Goal: Task Accomplishment & Management: Use online tool/utility

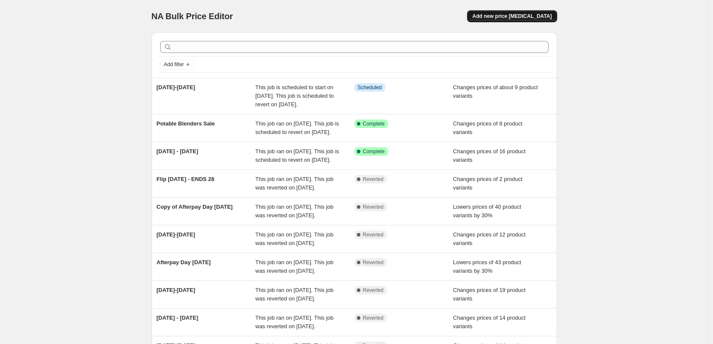
click at [516, 20] on button "Add new price [MEDICAL_DATA]" at bounding box center [512, 16] width 90 height 12
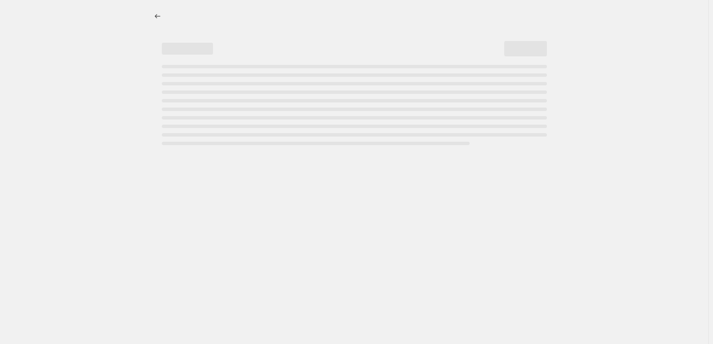
select select "percentage"
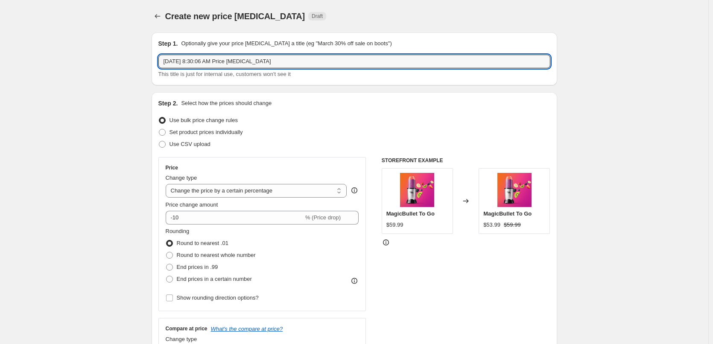
drag, startPoint x: 327, startPoint y: 56, endPoint x: 152, endPoint y: 64, distance: 175.2
click at [175, 62] on input "[DATE] - [DATE]" at bounding box center [354, 62] width 392 height 14
click at [273, 63] on input "[DATE] - [DATE]" at bounding box center [354, 62] width 392 height 14
type input "[DATE] - [DATE] OTHER"
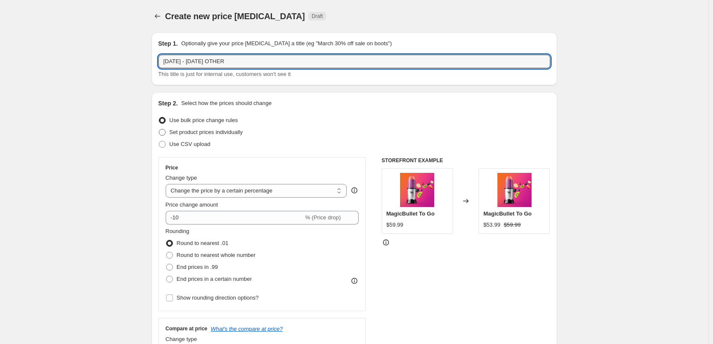
click at [231, 136] on span "Set product prices individually" at bounding box center [205, 132] width 73 height 9
click at [159, 129] on input "Set product prices individually" at bounding box center [159, 129] width 0 height 0
radio input "true"
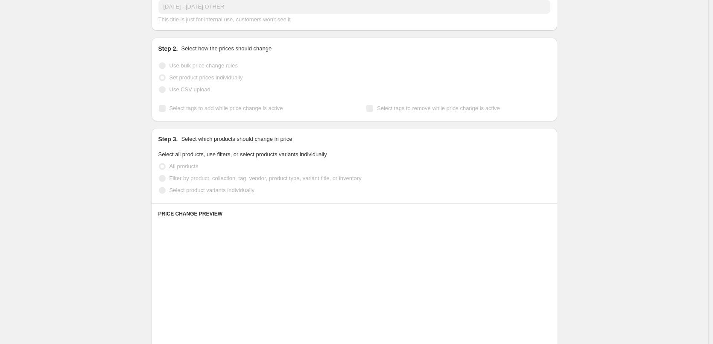
scroll to position [128, 0]
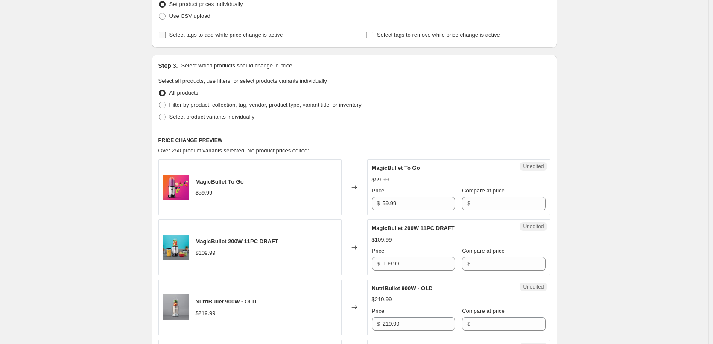
click at [244, 31] on span "Select tags to add while price change is active" at bounding box center [226, 35] width 114 height 9
click at [166, 32] on input "Select tags to add while price change is active" at bounding box center [162, 35] width 7 height 7
checkbox input "true"
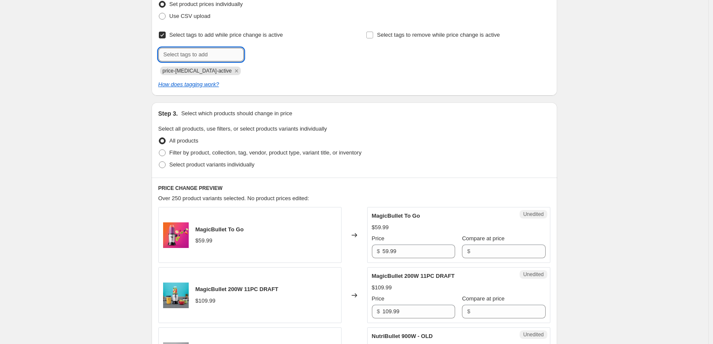
click at [213, 58] on input "text" at bounding box center [200, 55] width 85 height 14
type input "sale"
click at [187, 166] on span "Select product variants individually" at bounding box center [211, 164] width 85 height 6
click at [159, 162] on input "Select product variants individually" at bounding box center [159, 161] width 0 height 0
radio input "true"
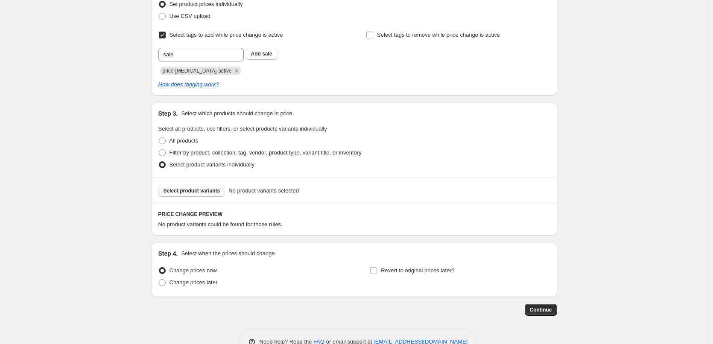
click at [200, 194] on span "Select product variants" at bounding box center [191, 190] width 57 height 7
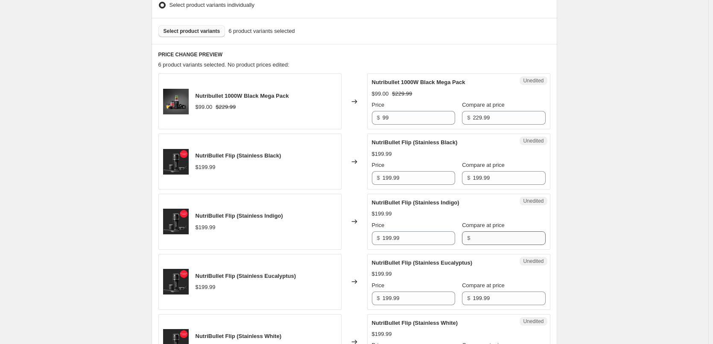
scroll to position [341, 0]
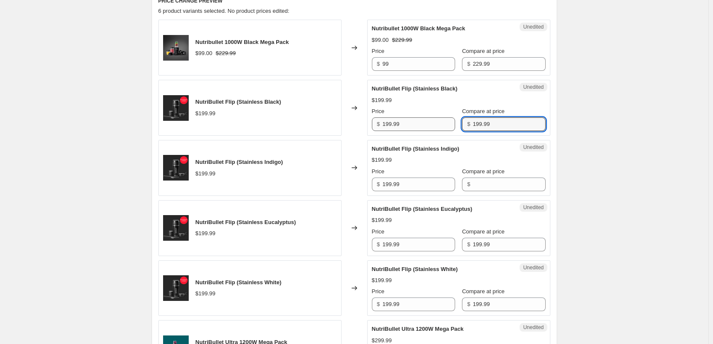
drag, startPoint x: 493, startPoint y: 128, endPoint x: 446, endPoint y: 125, distance: 47.1
click at [446, 125] on div "Price $ 199.99 Compare at price $ 199.99" at bounding box center [459, 119] width 174 height 24
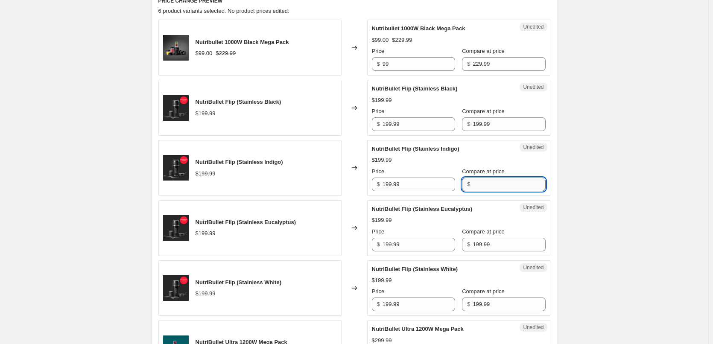
click at [481, 188] on input "Compare at price" at bounding box center [509, 185] width 73 height 14
paste input "199.99"
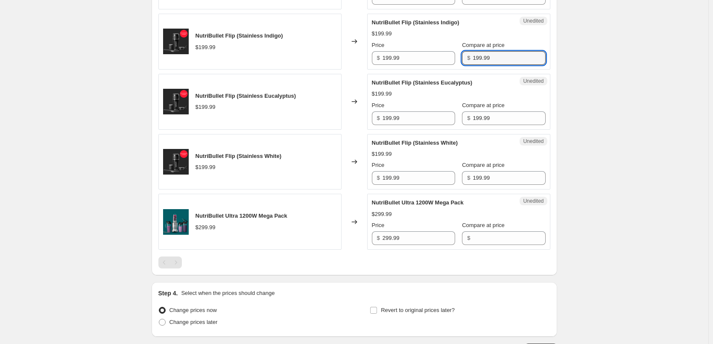
scroll to position [470, 0]
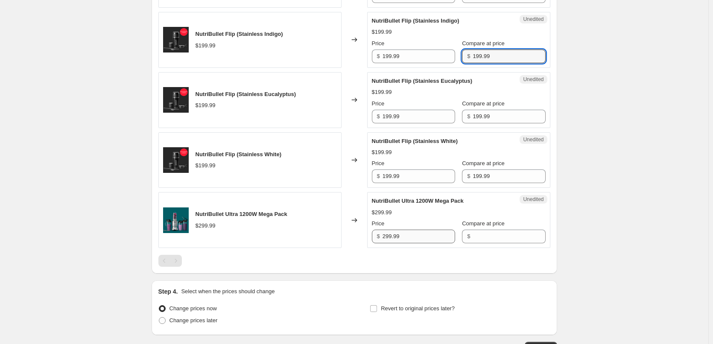
type input "199.99"
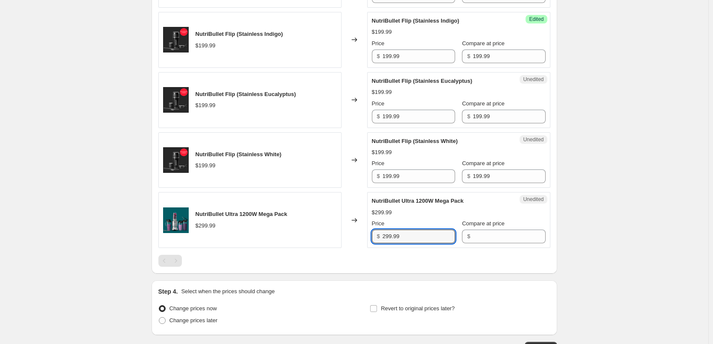
drag, startPoint x: 416, startPoint y: 236, endPoint x: 361, endPoint y: 237, distance: 55.5
click at [361, 237] on div "NutriBullet Ultra 1200W Mega Pack $299.99 Changed to Unedited NutriBullet Ultra…" at bounding box center [354, 220] width 392 height 56
paste input "1"
type input "199.99"
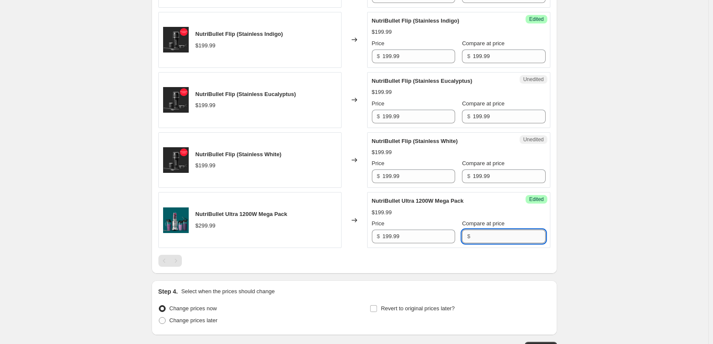
click at [493, 240] on input "Compare at price" at bounding box center [509, 237] width 73 height 14
paste input "199.99"
type input "199.99"
click at [408, 179] on input "199.99" at bounding box center [418, 176] width 73 height 14
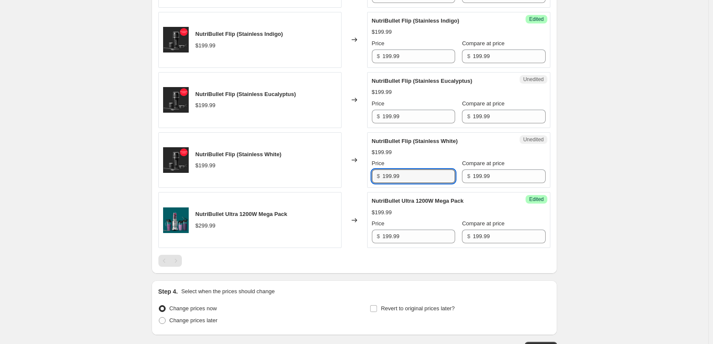
drag, startPoint x: 408, startPoint y: 179, endPoint x: 332, endPoint y: 179, distance: 76.4
click at [331, 178] on div "NutriBullet Flip (Stainless White) $199.99 Changed to Unedited NutriBullet Flip…" at bounding box center [354, 160] width 392 height 56
type input "99"
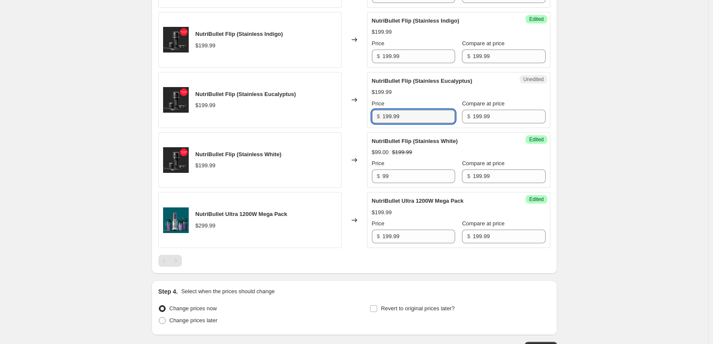
drag, startPoint x: 407, startPoint y: 120, endPoint x: 366, endPoint y: 118, distance: 41.0
click at [366, 118] on div "NutriBullet Flip (Stainless Eucalyptus) $199.99 Changed to Unedited NutriBullet…" at bounding box center [354, 100] width 392 height 56
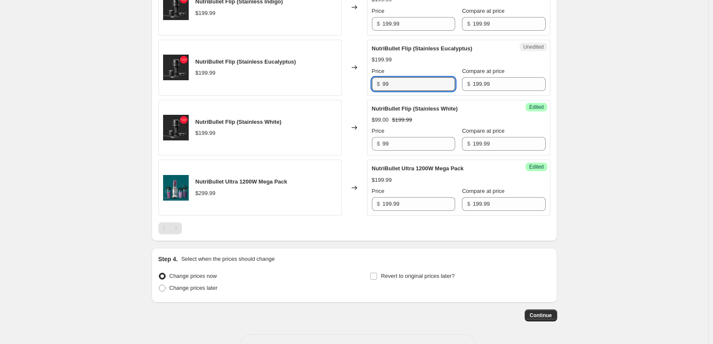
scroll to position [512, 0]
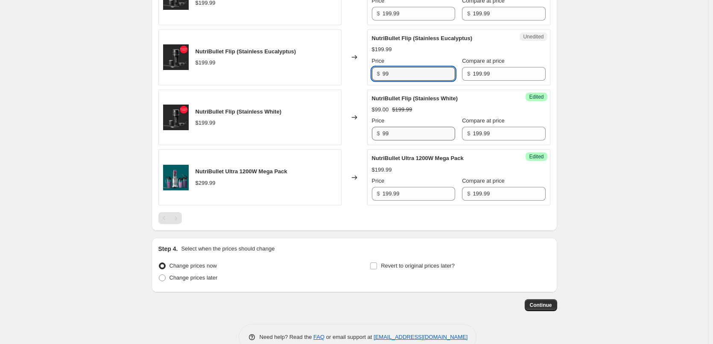
type input "99"
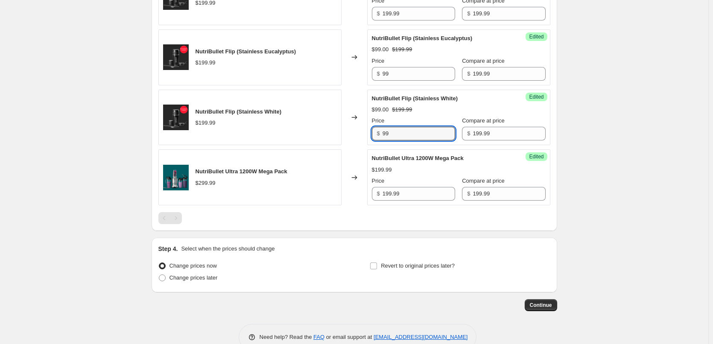
drag, startPoint x: 394, startPoint y: 139, endPoint x: 350, endPoint y: 135, distance: 44.6
click at [350, 135] on div "NutriBullet Flip (Stainless White) $199.99 Changed to Success Edited NutriBulle…" at bounding box center [354, 118] width 392 height 56
type input "129"
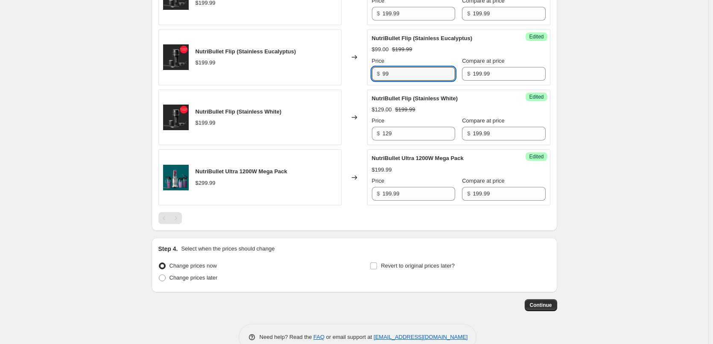
drag, startPoint x: 376, startPoint y: 74, endPoint x: 352, endPoint y: 73, distance: 24.3
click at [351, 75] on div "NutriBullet Flip (Stainless Eucalyptus) $199.99 Changed to Success Edited Nutri…" at bounding box center [354, 57] width 392 height 56
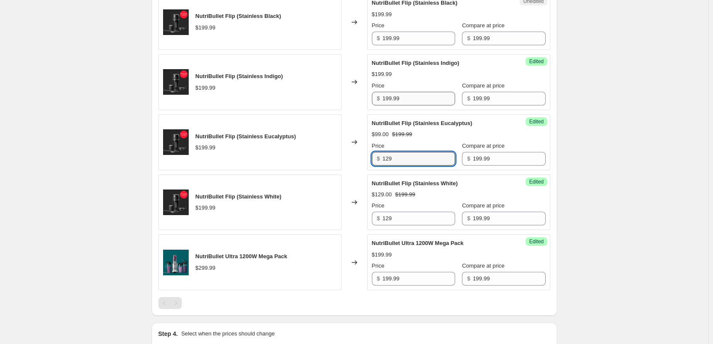
scroll to position [427, 0]
type input "129"
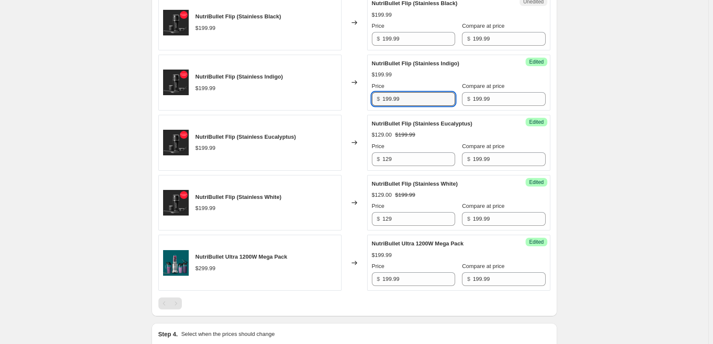
drag, startPoint x: 407, startPoint y: 99, endPoint x: 366, endPoint y: 96, distance: 41.1
click at [366, 96] on div "NutriBullet Flip (Stainless Indigo) $199.99 Changed to Success Edited NutriBull…" at bounding box center [354, 83] width 392 height 56
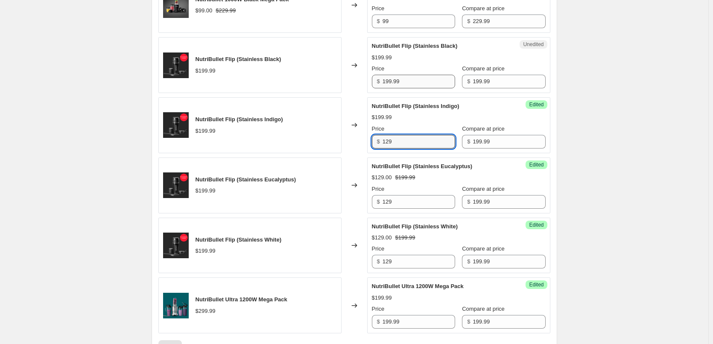
type input "129"
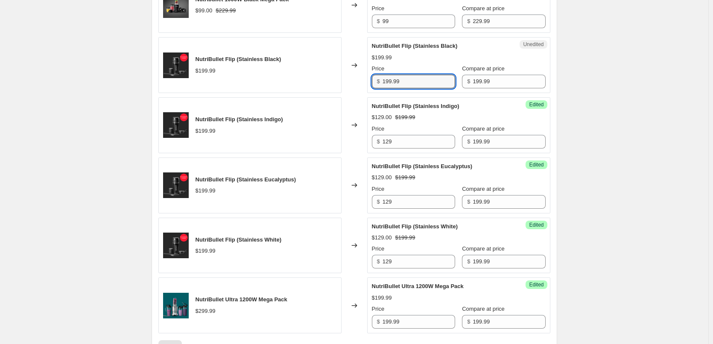
drag, startPoint x: 410, startPoint y: 83, endPoint x: 363, endPoint y: 85, distance: 47.0
click at [363, 84] on div "NutriBullet Flip (Stainless Black) $199.99 Changed to Unedited NutriBullet Flip…" at bounding box center [354, 65] width 392 height 56
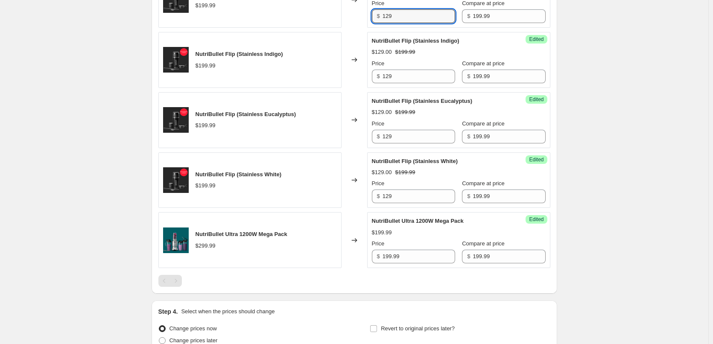
scroll to position [470, 0]
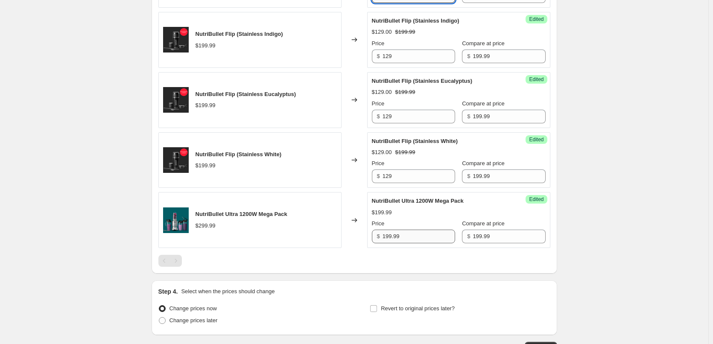
type input "129"
click at [417, 239] on input "199.99" at bounding box center [418, 237] width 73 height 14
drag, startPoint x: 417, startPoint y: 239, endPoint x: 353, endPoint y: 236, distance: 64.5
click at [356, 238] on div "NutriBullet Ultra 1200W Mega Pack $299.99 Changed to Success Edited NutriBullet…" at bounding box center [354, 220] width 392 height 56
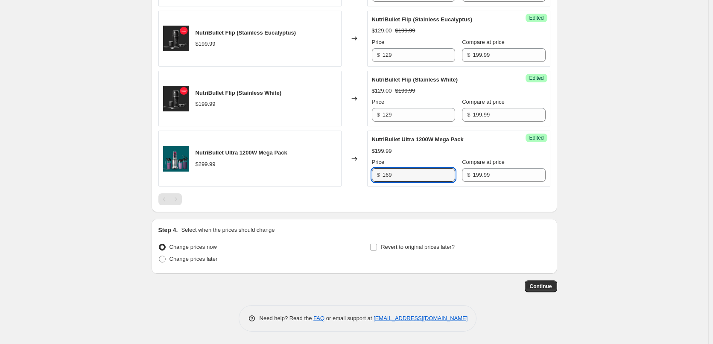
scroll to position [531, 0]
type input "169"
click at [377, 245] on input "Revert to original prices later?" at bounding box center [373, 246] width 7 height 7
checkbox input "true"
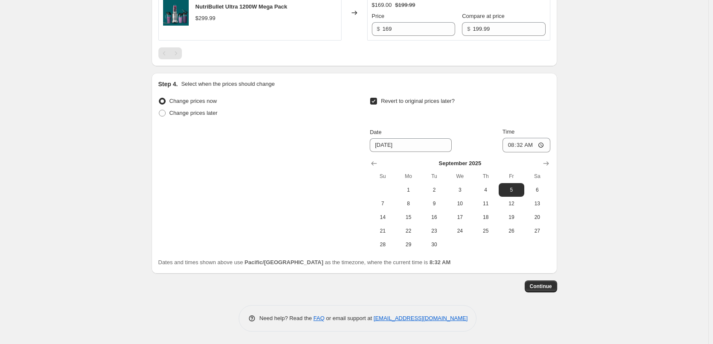
scroll to position [677, 0]
click at [484, 191] on span "4" at bounding box center [485, 189] width 19 height 7
type input "[DATE]"
click at [516, 143] on input "08:32" at bounding box center [526, 144] width 48 height 15
type input "23:55"
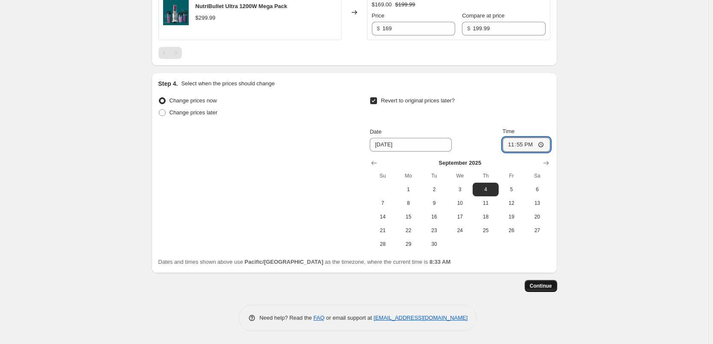
click at [544, 288] on span "Continue" at bounding box center [541, 286] width 22 height 7
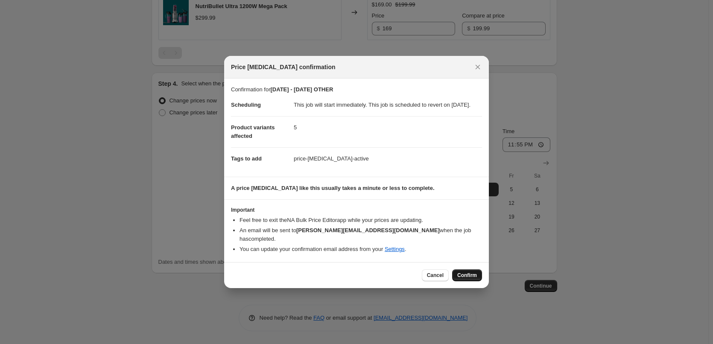
click at [466, 272] on span "Confirm" at bounding box center [467, 275] width 20 height 7
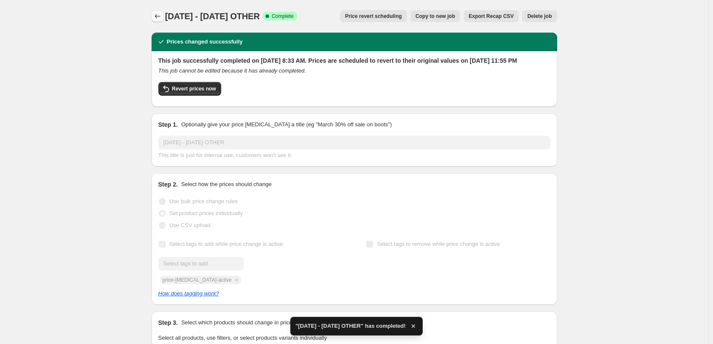
click at [156, 18] on icon "Price change jobs" at bounding box center [157, 16] width 9 height 9
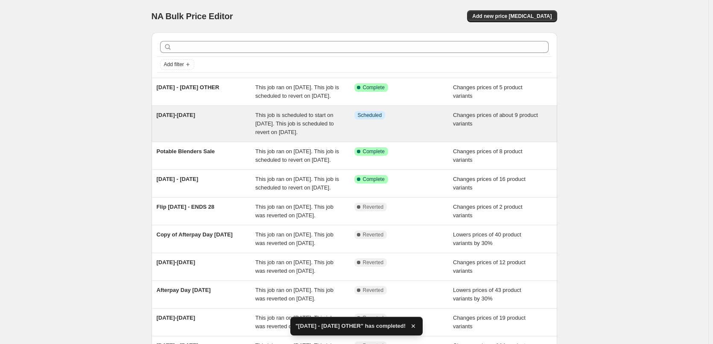
click at [248, 135] on div "[DATE]-[DATE]" at bounding box center [206, 124] width 99 height 26
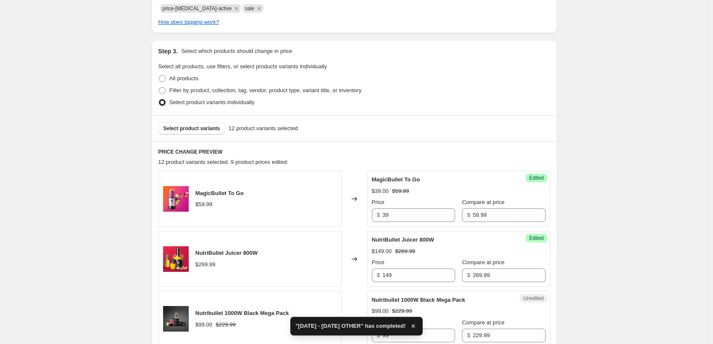
scroll to position [256, 0]
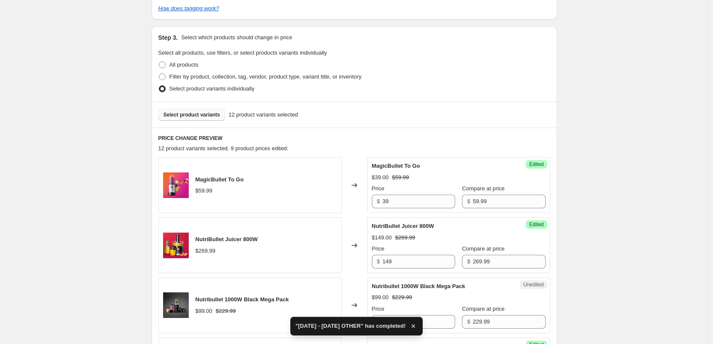
click at [222, 117] on button "Select product variants" at bounding box center [191, 115] width 67 height 12
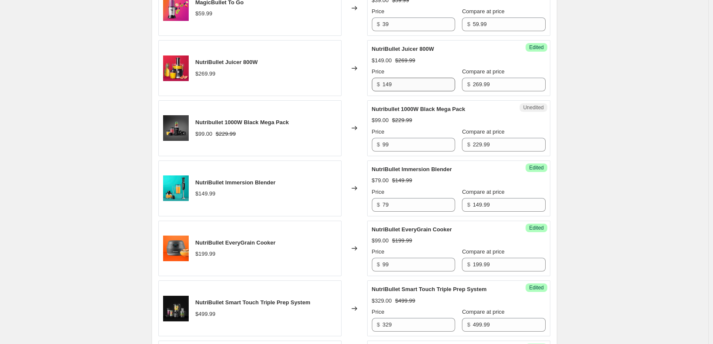
scroll to position [384, 0]
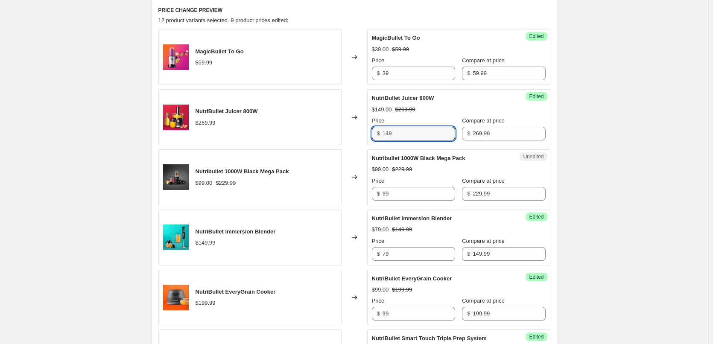
drag, startPoint x: 408, startPoint y: 137, endPoint x: 335, endPoint y: 135, distance: 73.4
click at [335, 135] on div "NutriBullet Juicer 800W $269.99 Changed to Success Edited NutriBullet Juicer 80…" at bounding box center [354, 117] width 392 height 56
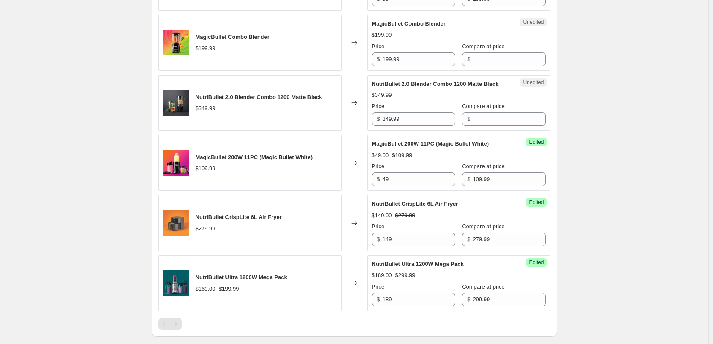
scroll to position [768, 0]
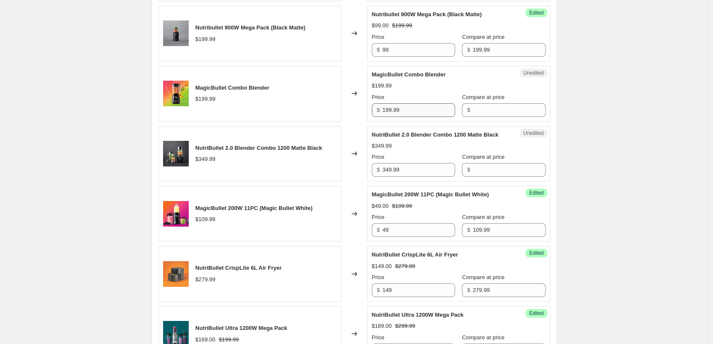
type input "139"
drag, startPoint x: 404, startPoint y: 111, endPoint x: 371, endPoint y: 110, distance: 32.9
click at [366, 109] on div "MagicBullet Combo Blender $199.99 Changed to Unedited MagicBullet Combo Blender…" at bounding box center [354, 94] width 392 height 56
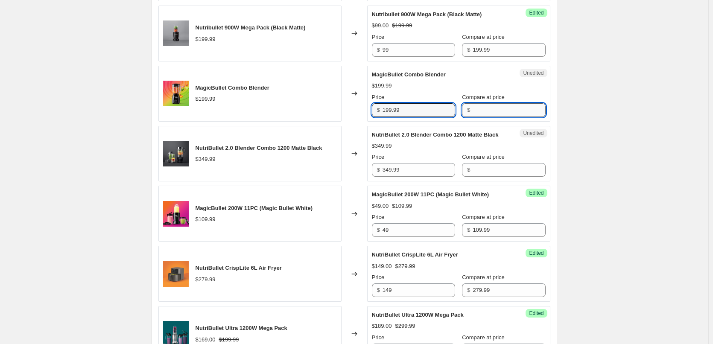
drag, startPoint x: 509, startPoint y: 109, endPoint x: 490, endPoint y: 108, distance: 18.8
click at [509, 109] on input "Compare at price" at bounding box center [509, 110] width 73 height 14
paste input "199.99"
type input "199.99"
click at [405, 110] on input "199.99" at bounding box center [418, 110] width 73 height 14
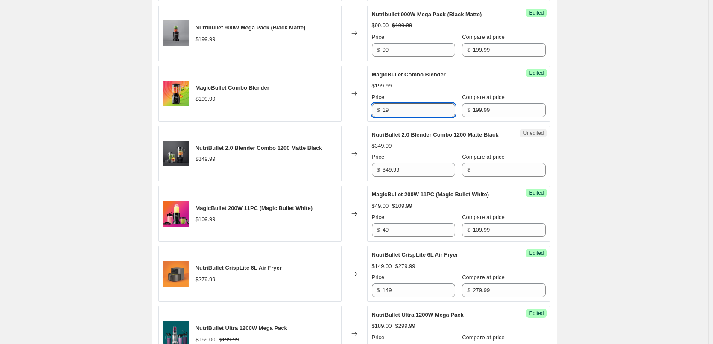
type input "1"
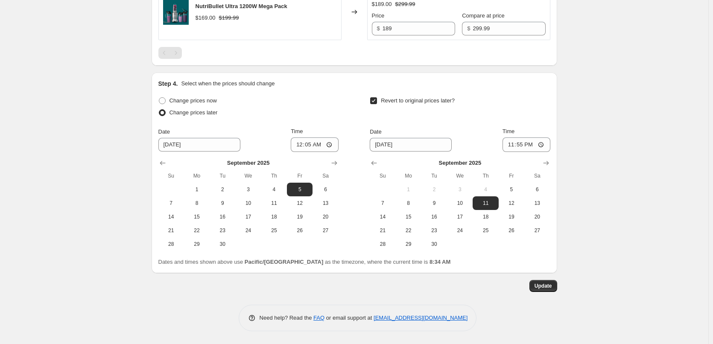
scroll to position [1099, 0]
type input "99"
click at [540, 284] on span "Update" at bounding box center [543, 286] width 18 height 7
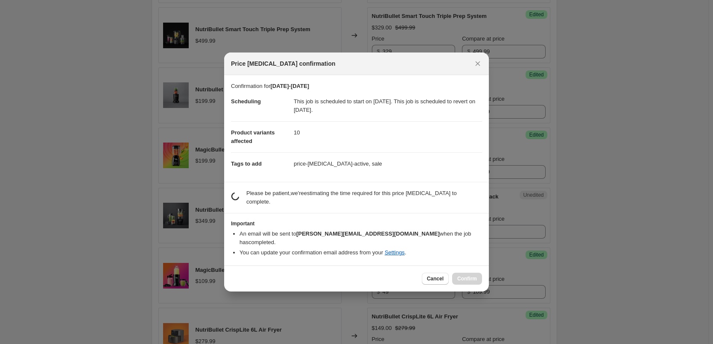
scroll to position [0, 0]
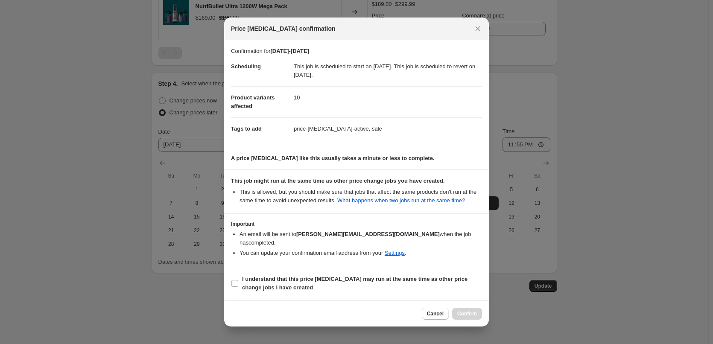
drag, startPoint x: 295, startPoint y: 285, endPoint x: 285, endPoint y: 297, distance: 15.7
click at [296, 284] on span "I understand that this price [MEDICAL_DATA] may run at the same time as other p…" at bounding box center [362, 283] width 240 height 17
click at [238, 284] on input "I understand that this price [MEDICAL_DATA] may run at the same time as other p…" at bounding box center [234, 283] width 7 height 7
checkbox input "true"
click at [480, 312] on button "Confirm" at bounding box center [467, 314] width 30 height 12
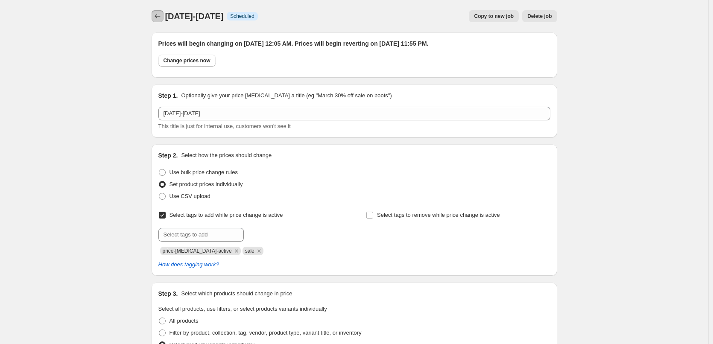
click at [162, 17] on icon "Price change jobs" at bounding box center [157, 16] width 9 height 9
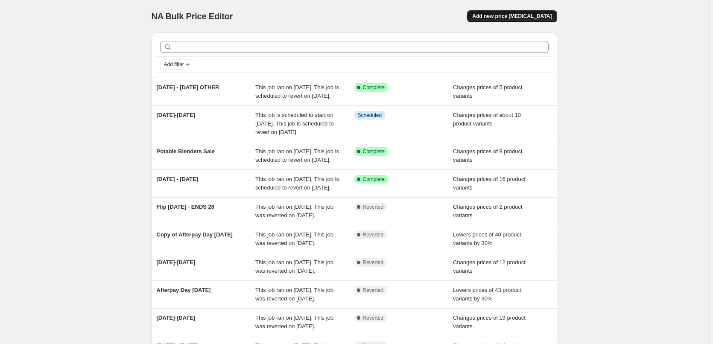
click at [512, 20] on button "Add new price [MEDICAL_DATA]" at bounding box center [512, 16] width 90 height 12
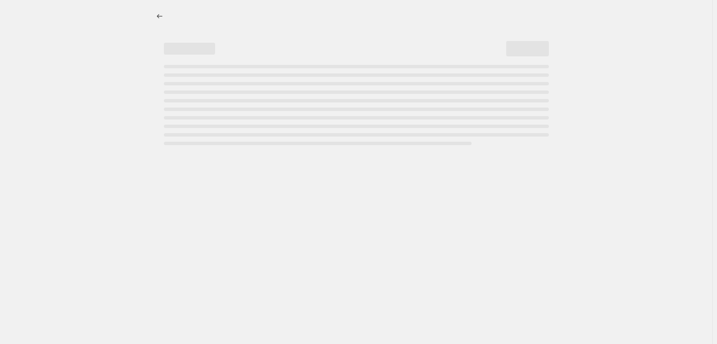
select select "percentage"
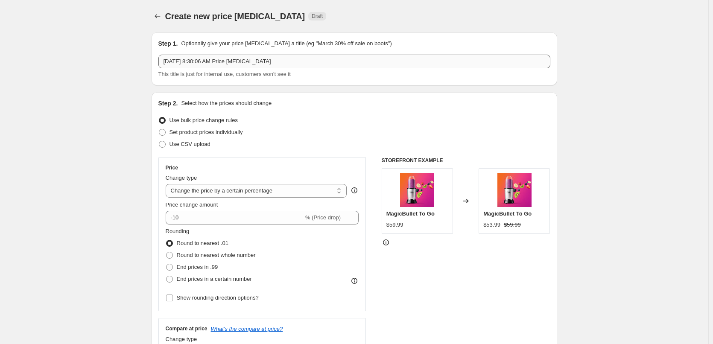
drag, startPoint x: 292, startPoint y: 52, endPoint x: 395, endPoint y: 62, distance: 103.0
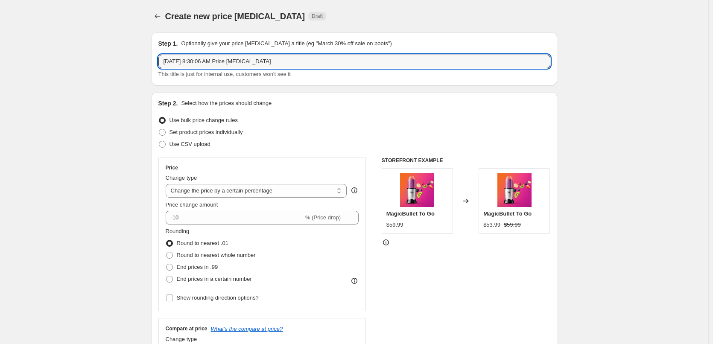
drag, startPoint x: 319, startPoint y: 61, endPoint x: 117, endPoint y: 60, distance: 201.9
type input "[DATE] - [DATE]"
click at [218, 137] on label "Set product prices individually" at bounding box center [200, 132] width 85 height 12
click at [159, 129] on input "Set product prices individually" at bounding box center [159, 129] width 0 height 0
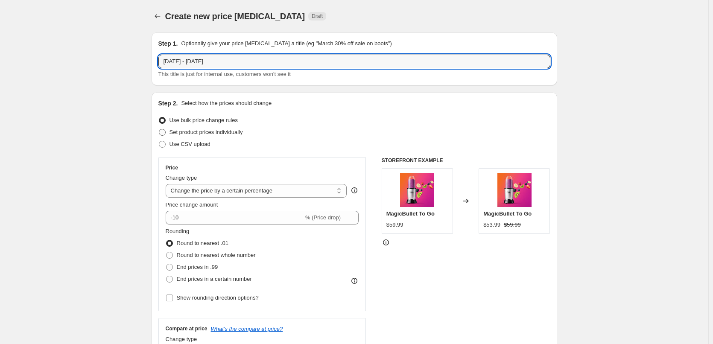
radio input "true"
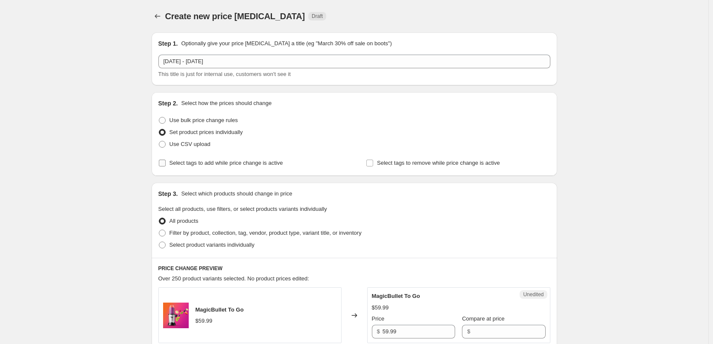
click at [254, 168] on label "Select tags to add while price change is active" at bounding box center [220, 163] width 125 height 12
click at [166, 166] on input "Select tags to add while price change is active" at bounding box center [162, 163] width 7 height 7
checkbox input "true"
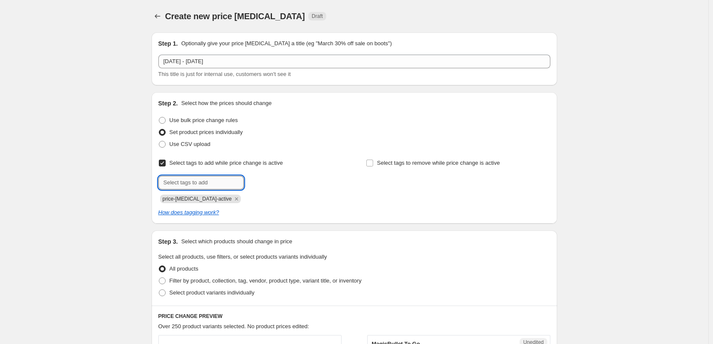
click at [211, 182] on input "text" at bounding box center [200, 183] width 85 height 14
type input "sale"
click at [265, 174] on div "Select tags to add while price change is active Submit sale Add sale price-[MED…" at bounding box center [250, 180] width 184 height 46
click at [267, 178] on button "Add sale" at bounding box center [262, 182] width 32 height 12
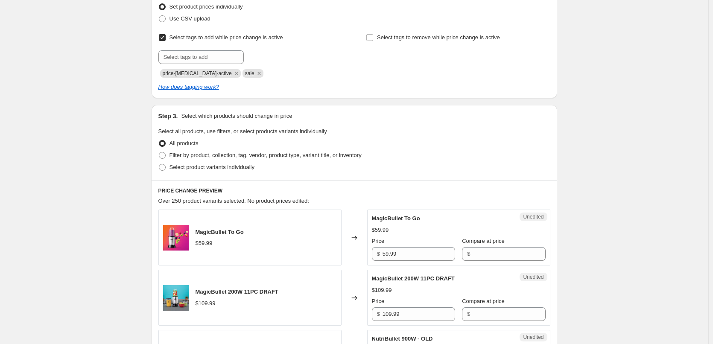
scroll to position [128, 0]
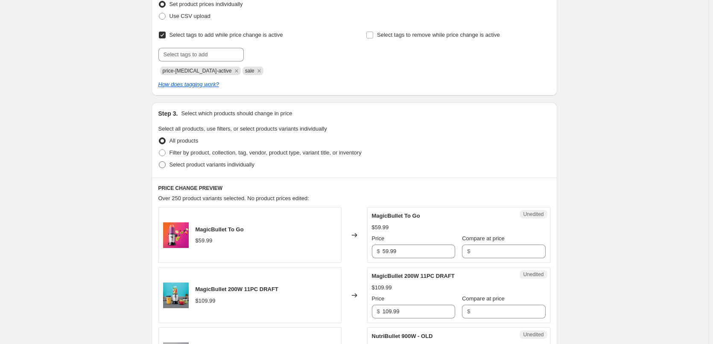
click at [236, 165] on span "Select product variants individually" at bounding box center [211, 164] width 85 height 6
click at [159, 162] on input "Select product variants individually" at bounding box center [159, 161] width 0 height 0
radio input "true"
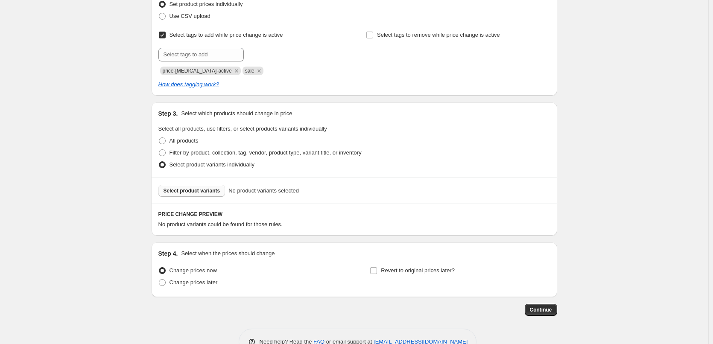
click at [187, 190] on span "Select product variants" at bounding box center [191, 190] width 57 height 7
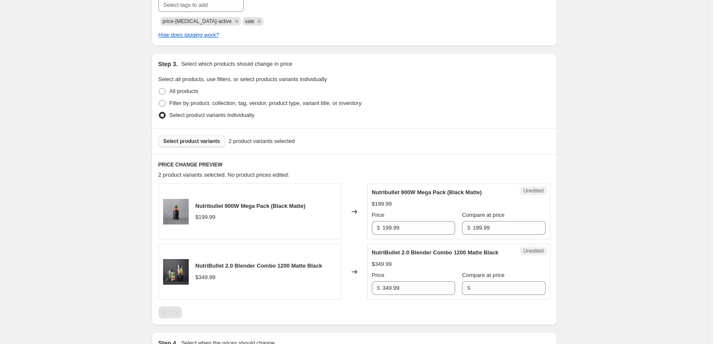
scroll to position [256, 0]
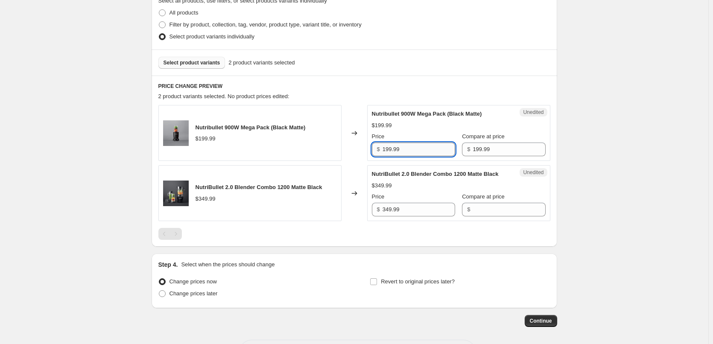
click at [423, 149] on input "199.99" at bounding box center [418, 150] width 73 height 14
type input "1"
type input "99"
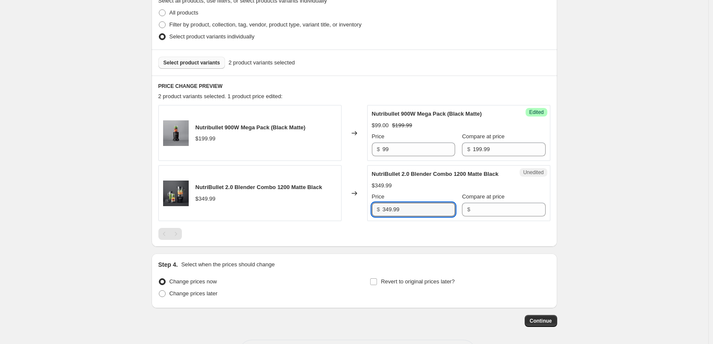
drag, startPoint x: 392, startPoint y: 220, endPoint x: 312, endPoint y: 218, distance: 80.3
click at [312, 218] on div "NutriBullet 2.0 Blender Combo 1200 Matte Black $349.99 Changed to Unedited Nutr…" at bounding box center [354, 193] width 392 height 56
type input "179"
click at [184, 301] on div "Step 4. Select when the prices should change Change prices now Change prices la…" at bounding box center [354, 280] width 392 height 41
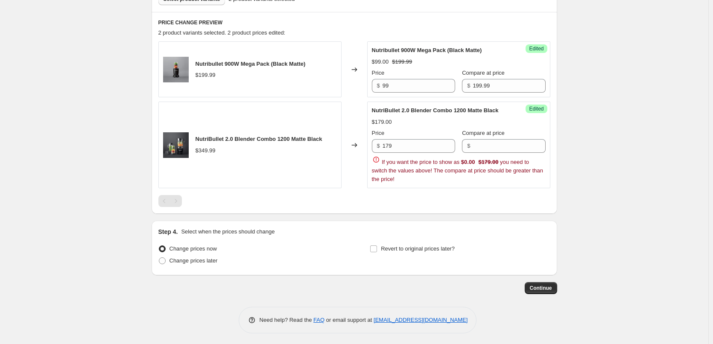
scroll to position [321, 0]
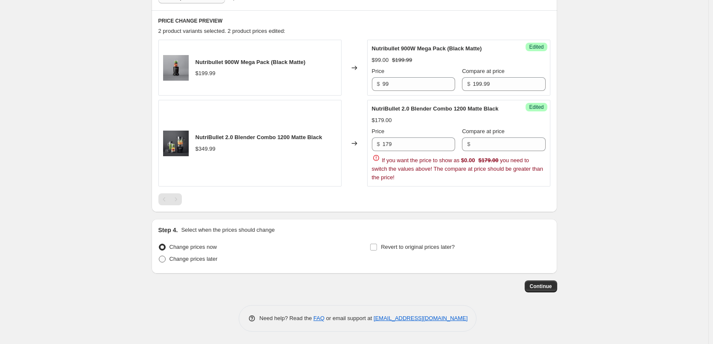
click at [217, 261] on span "Change prices later" at bounding box center [193, 259] width 48 height 6
click at [159, 256] on input "Change prices later" at bounding box center [159, 256] width 0 height 0
radio input "true"
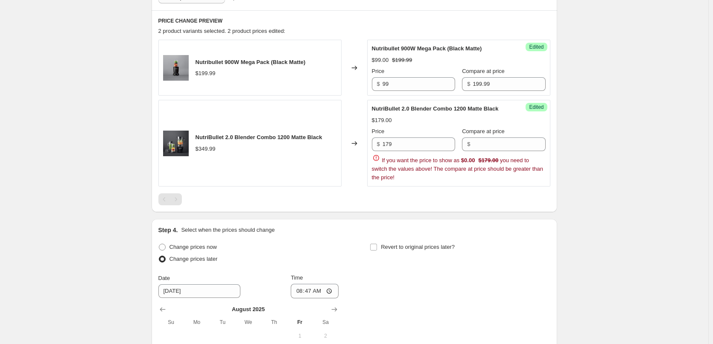
scroll to position [407, 0]
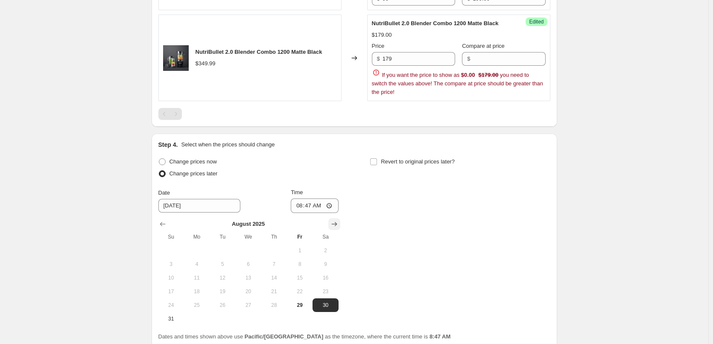
click at [333, 227] on icon "Show next month, September 2025" at bounding box center [334, 224] width 9 height 9
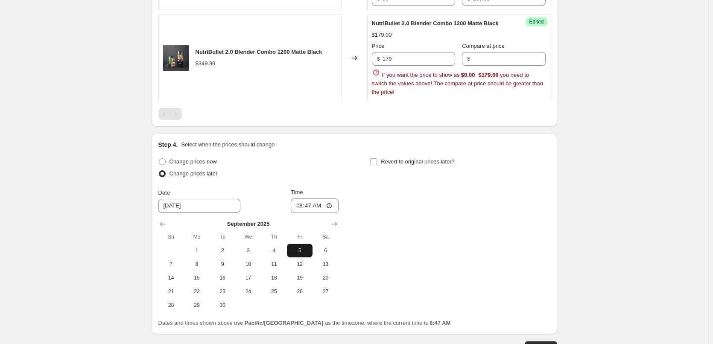
click at [295, 253] on span "5" at bounding box center [299, 250] width 19 height 7
type input "[DATE]"
click at [300, 204] on input "08:47" at bounding box center [315, 205] width 48 height 15
type input "00:05"
click at [375, 160] on input "Revert to original prices later?" at bounding box center [373, 161] width 7 height 7
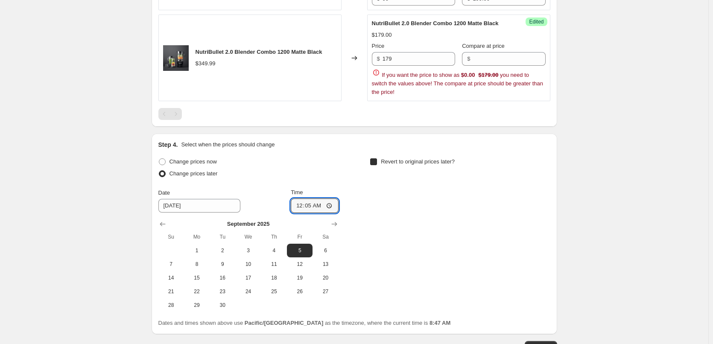
checkbox input "true"
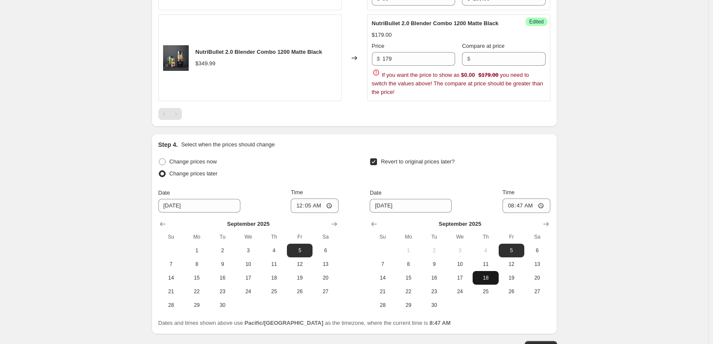
click at [490, 280] on span "18" at bounding box center [485, 277] width 19 height 7
type input "[DATE]"
click at [511, 206] on input "08:47" at bounding box center [526, 205] width 48 height 15
type input "23:55"
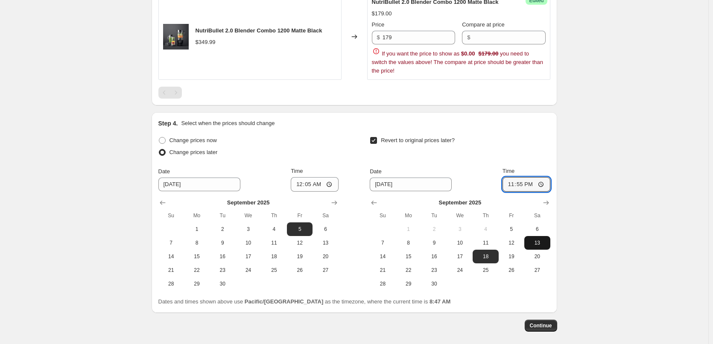
scroll to position [467, 0]
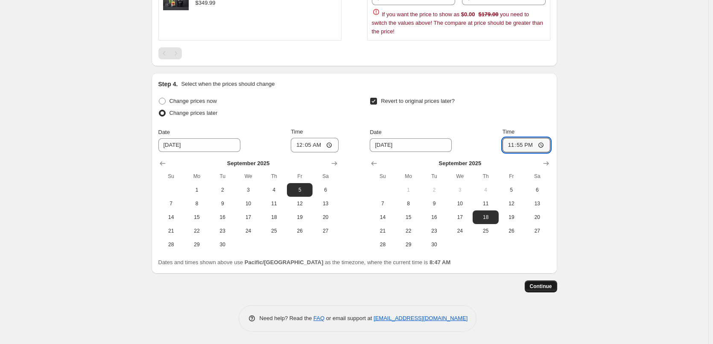
click at [540, 280] on button "Continue" at bounding box center [541, 286] width 32 height 12
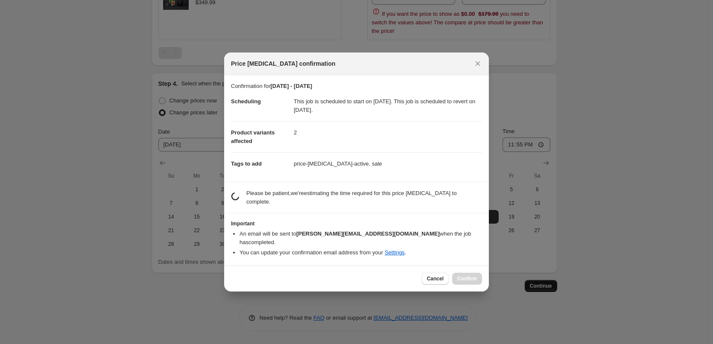
scroll to position [0, 0]
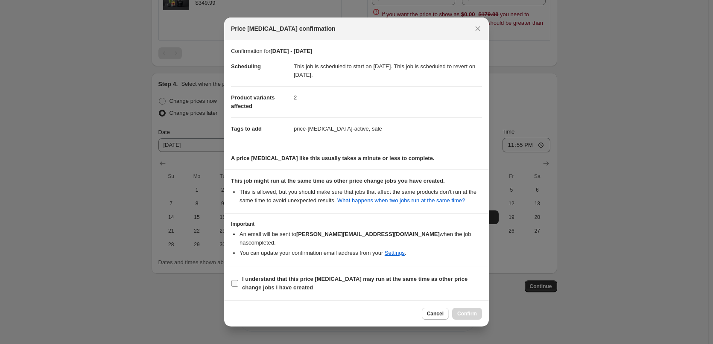
click at [371, 277] on b "I understand that this price [MEDICAL_DATA] may run at the same time as other p…" at bounding box center [354, 283] width 225 height 15
click at [238, 280] on input "I understand that this price [MEDICAL_DATA] may run at the same time as other p…" at bounding box center [234, 283] width 7 height 7
checkbox input "true"
drag, startPoint x: 474, startPoint y: 306, endPoint x: 470, endPoint y: 302, distance: 5.5
click at [474, 308] on button "Confirm" at bounding box center [467, 314] width 30 height 12
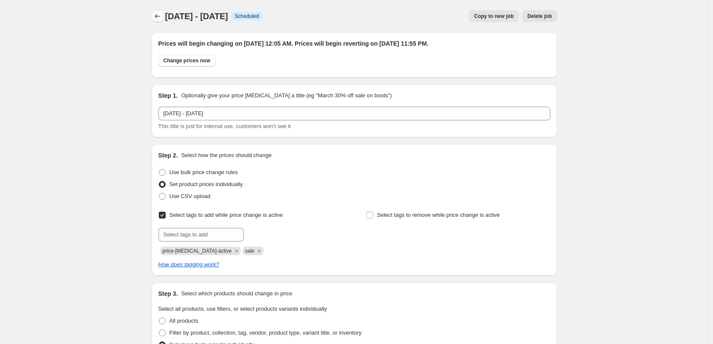
click at [155, 17] on button "Price change jobs" at bounding box center [158, 16] width 12 height 12
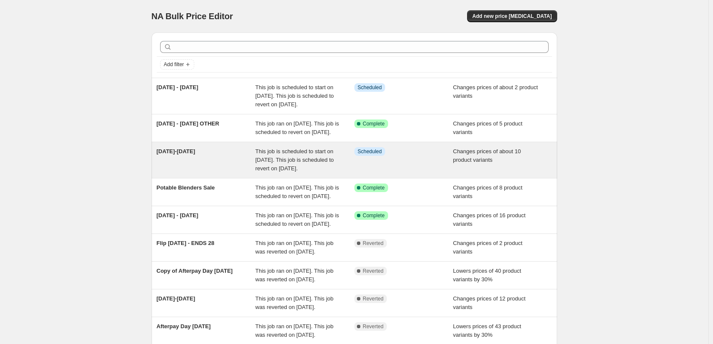
click at [288, 172] on span "This job is scheduled to start on [DATE]. This job is scheduled to revert on [D…" at bounding box center [294, 159] width 79 height 23
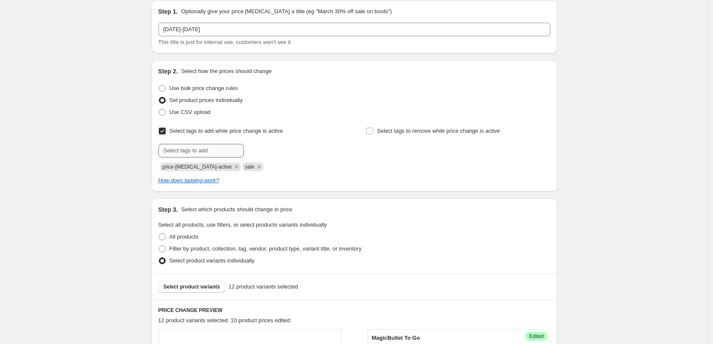
scroll to position [171, 0]
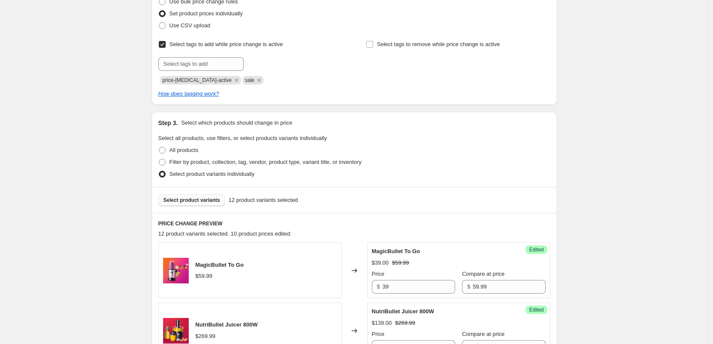
click at [210, 199] on span "Select product variants" at bounding box center [191, 200] width 57 height 7
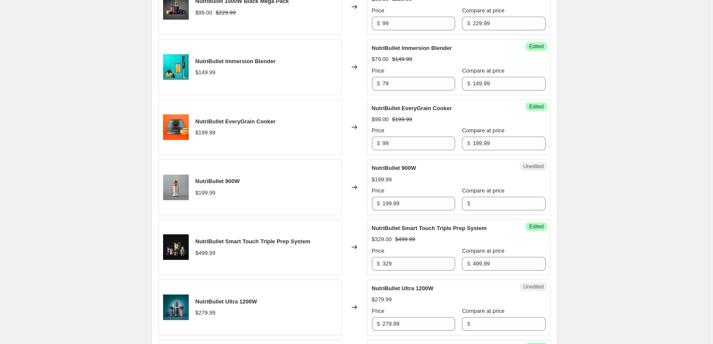
scroll to position [555, 0]
drag, startPoint x: 408, startPoint y: 208, endPoint x: 348, endPoint y: 207, distance: 60.6
click at [348, 207] on div "NutriBullet 900W $199.99 Changed to Unedited NutriBullet 900W $199.99 Price $ 1…" at bounding box center [354, 187] width 392 height 56
click at [489, 201] on input "Compare at price" at bounding box center [509, 203] width 73 height 14
paste input "199.99"
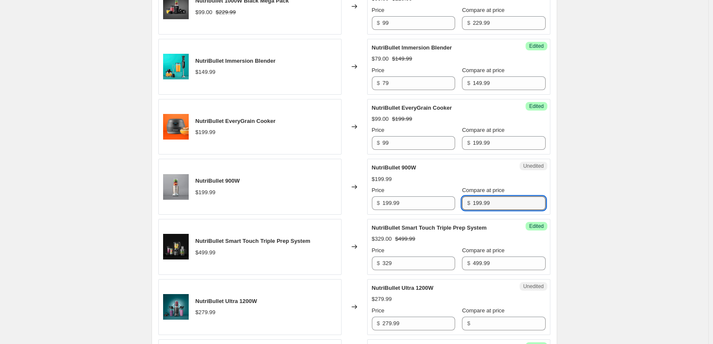
type input "199.99"
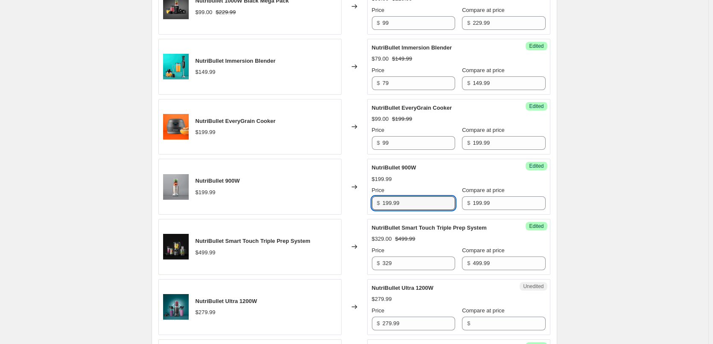
drag, startPoint x: 403, startPoint y: 202, endPoint x: 344, endPoint y: 204, distance: 58.5
click at [345, 204] on div "NutriBullet 900W $199.99 Changed to Success Edited NutriBullet 900W $199.99 Pri…" at bounding box center [354, 187] width 392 height 56
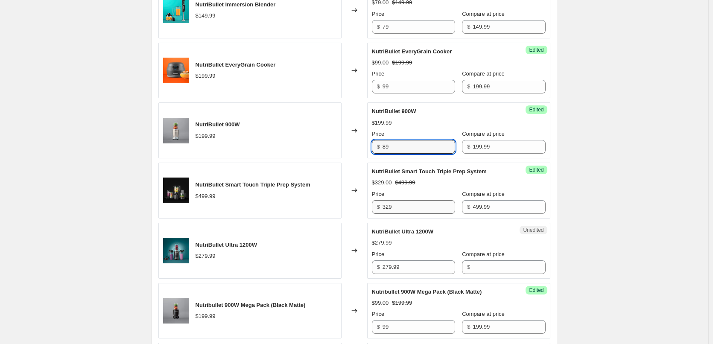
scroll to position [683, 0]
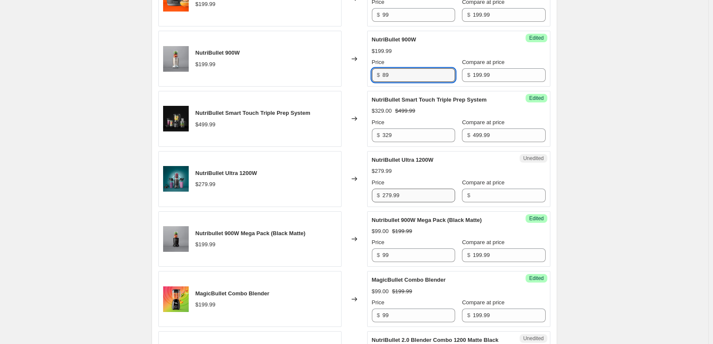
type input "89"
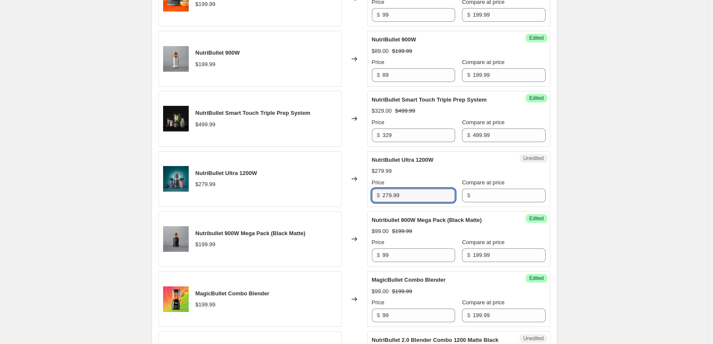
drag, startPoint x: 412, startPoint y: 196, endPoint x: 364, endPoint y: 194, distance: 47.9
click at [366, 194] on div "NutriBullet Ultra 1200W $279.99 Changed to Unedited NutriBullet Ultra 1200W $27…" at bounding box center [354, 179] width 392 height 56
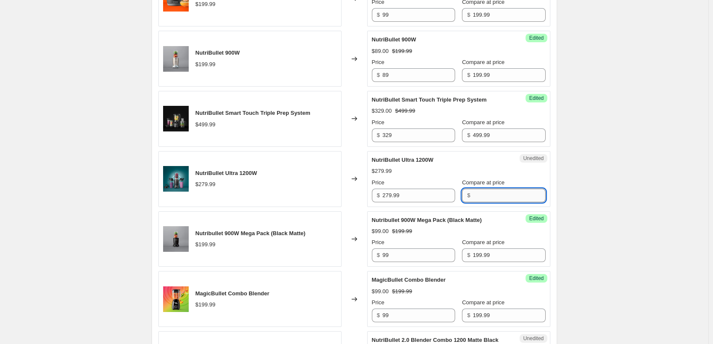
click at [476, 195] on input "Compare at price" at bounding box center [509, 196] width 73 height 14
paste input "279.99"
type input "279.99"
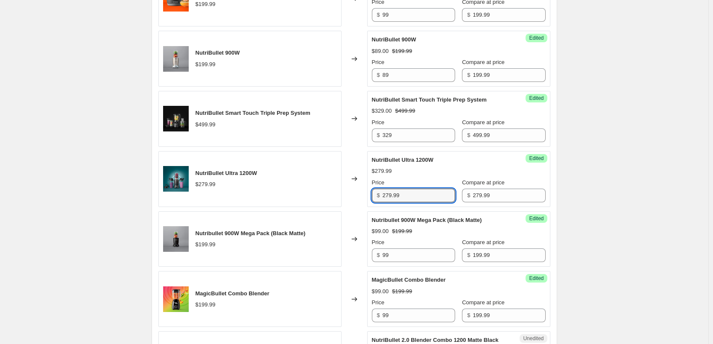
drag, startPoint x: 409, startPoint y: 198, endPoint x: 349, endPoint y: 200, distance: 59.8
click at [359, 200] on div "NutriBullet Ultra 1200W $279.99 Changed to Success Edited NutriBullet Ultra 120…" at bounding box center [354, 179] width 392 height 56
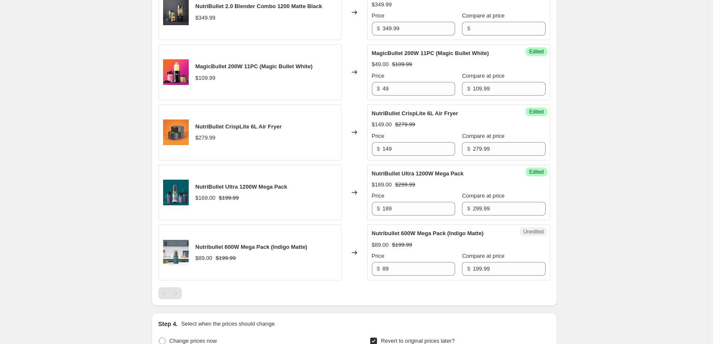
scroll to position [1067, 0]
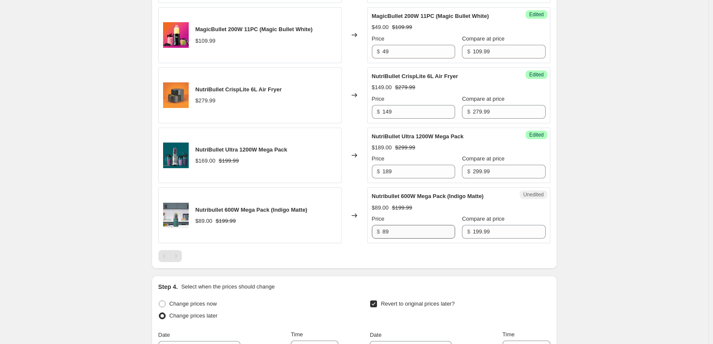
type input "159"
click at [400, 239] on input "89" at bounding box center [418, 232] width 73 height 14
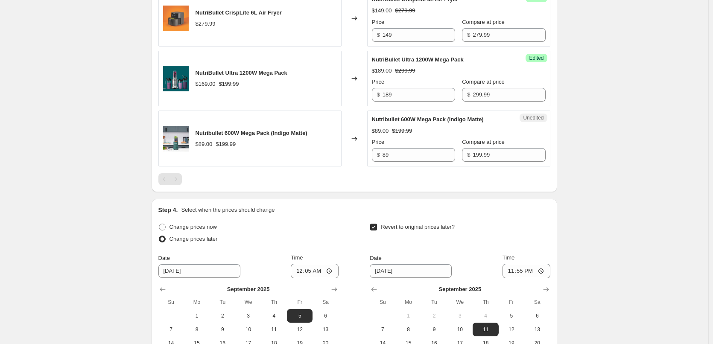
scroll to position [1279, 0]
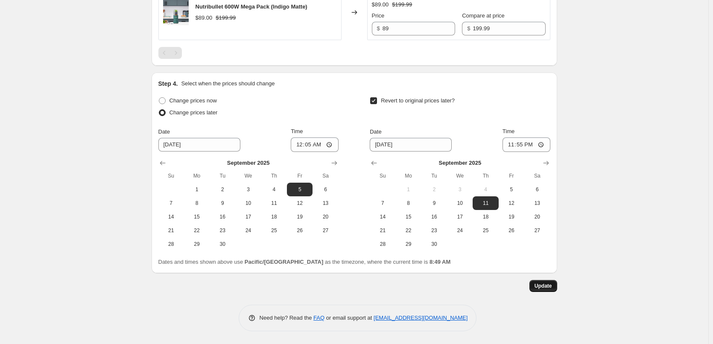
click at [552, 289] on span "Update" at bounding box center [543, 286] width 18 height 7
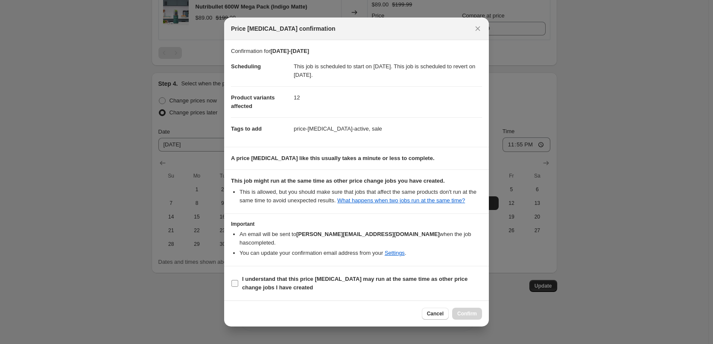
click at [283, 276] on b "I understand that this price [MEDICAL_DATA] may run at the same time as other p…" at bounding box center [354, 283] width 225 height 15
click at [238, 280] on input "I understand that this price [MEDICAL_DATA] may run at the same time as other p…" at bounding box center [234, 283] width 7 height 7
checkbox input "true"
click at [473, 314] on button "Confirm" at bounding box center [467, 314] width 30 height 12
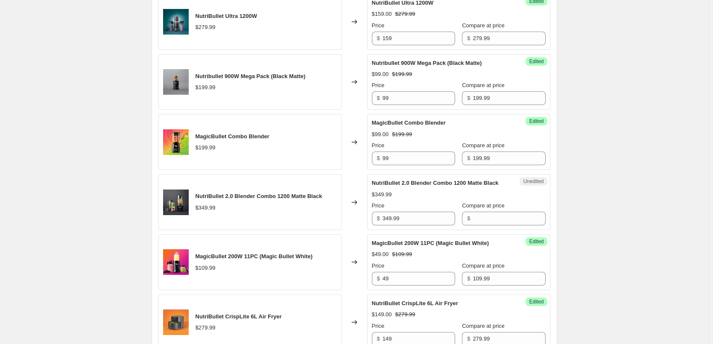
scroll to position [809, 0]
